Goal: Find specific page/section: Find specific page/section

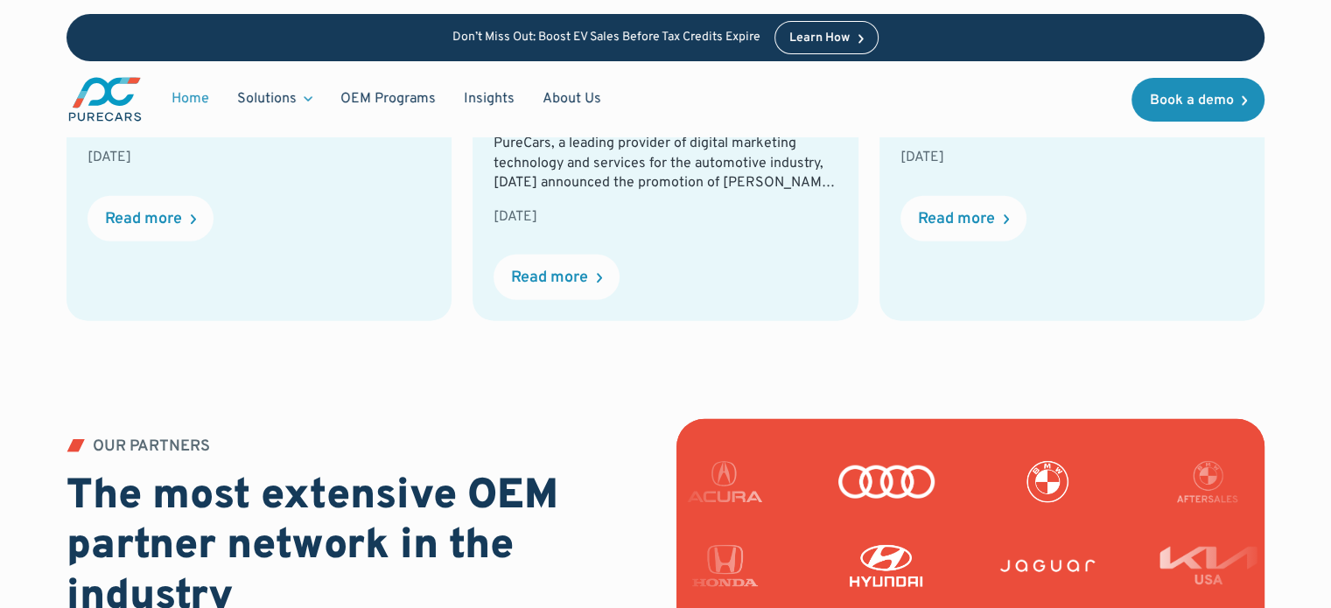
scroll to position [4257, 0]
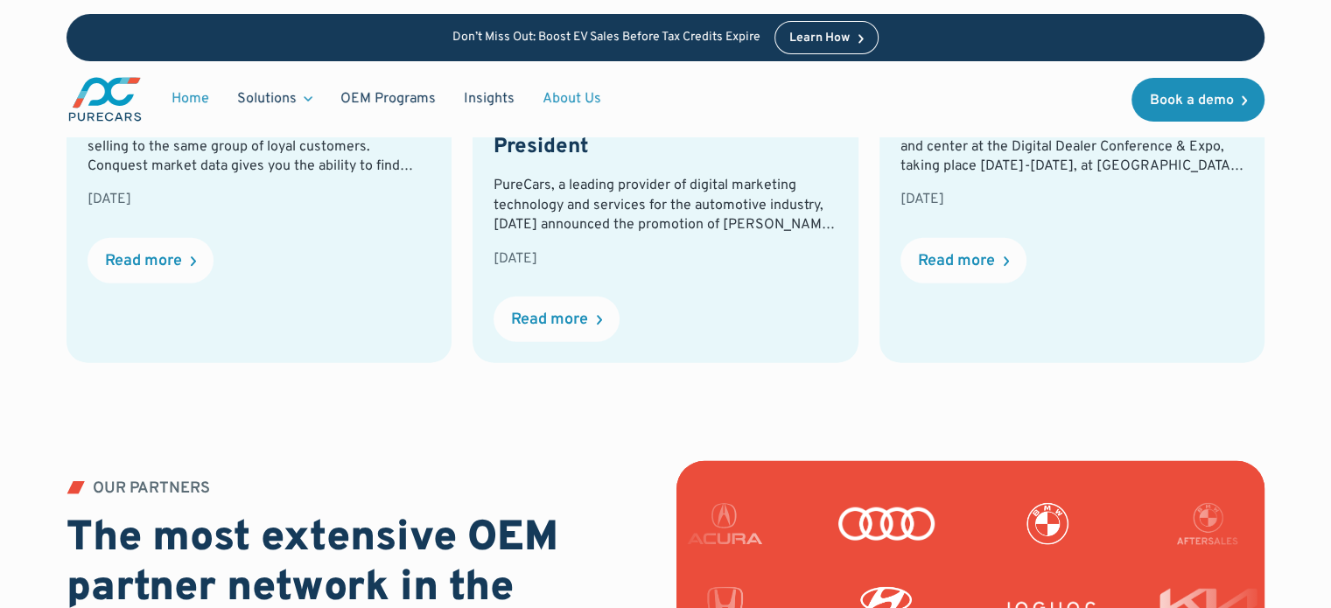
click at [587, 99] on link "About Us" at bounding box center [572, 98] width 87 height 33
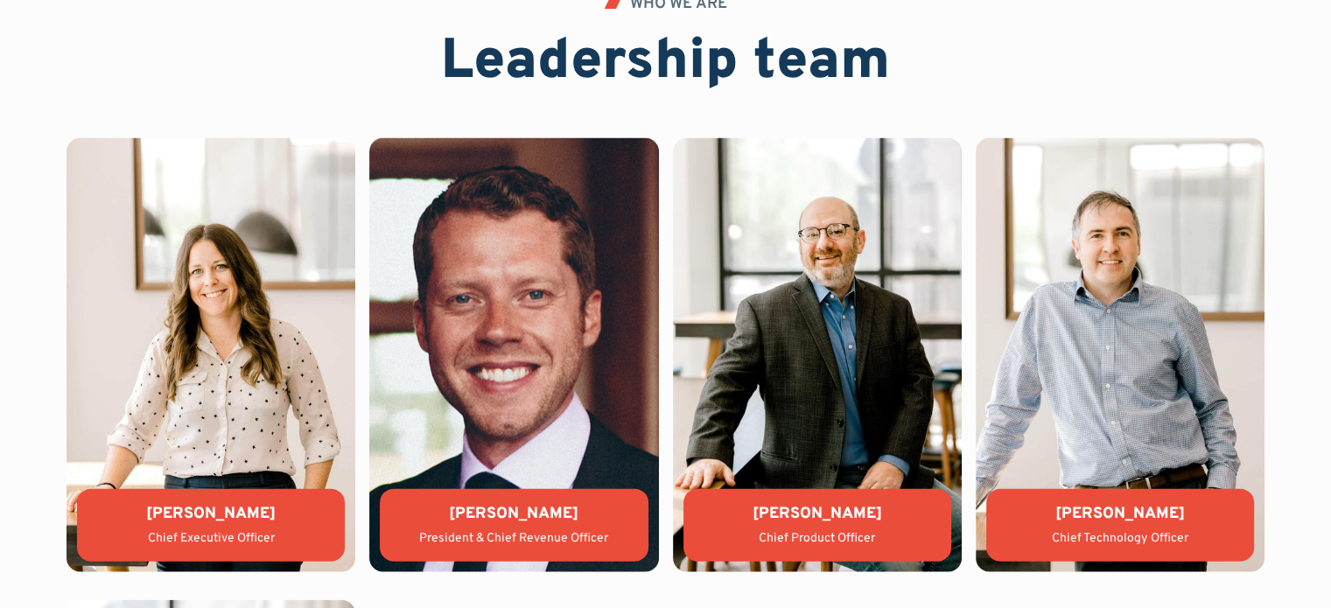
scroll to position [3725, 0]
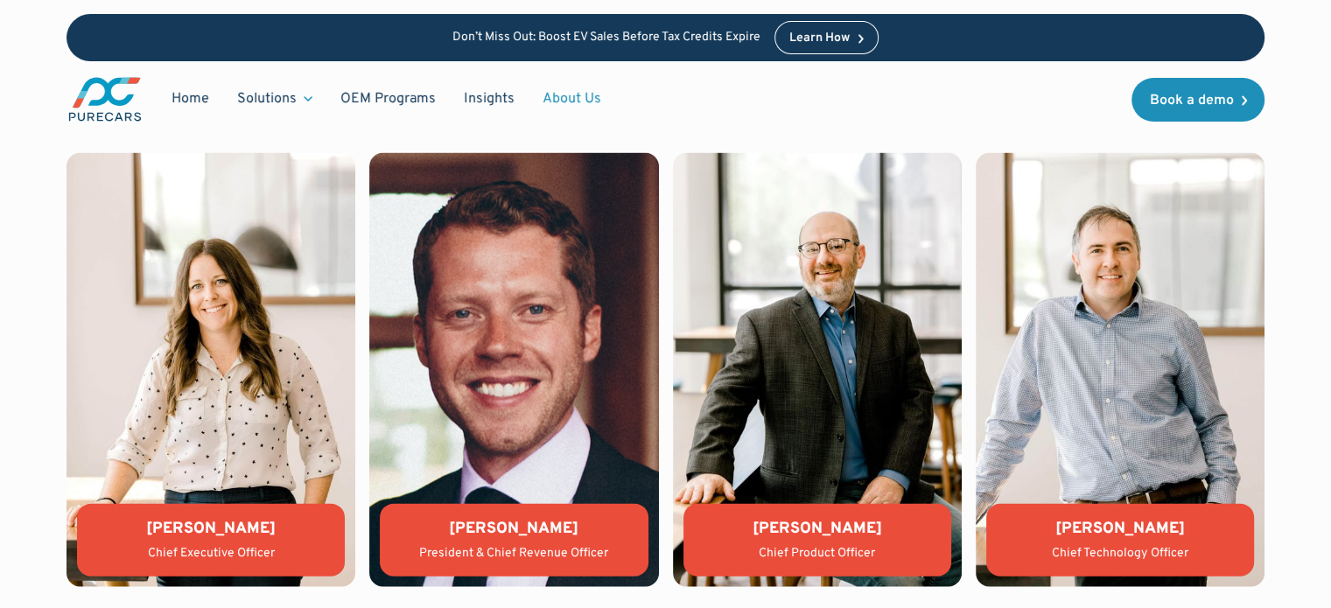
click at [506, 372] on img at bounding box center [513, 369] width 289 height 433
click at [504, 530] on div "[PERSON_NAME]" at bounding box center [514, 529] width 240 height 22
